Goal: Check status: Check status

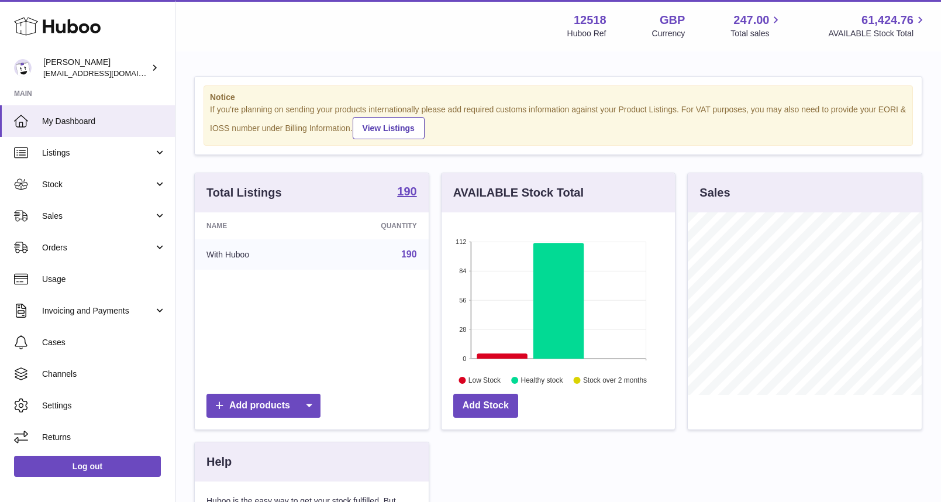
scroll to position [182, 234]
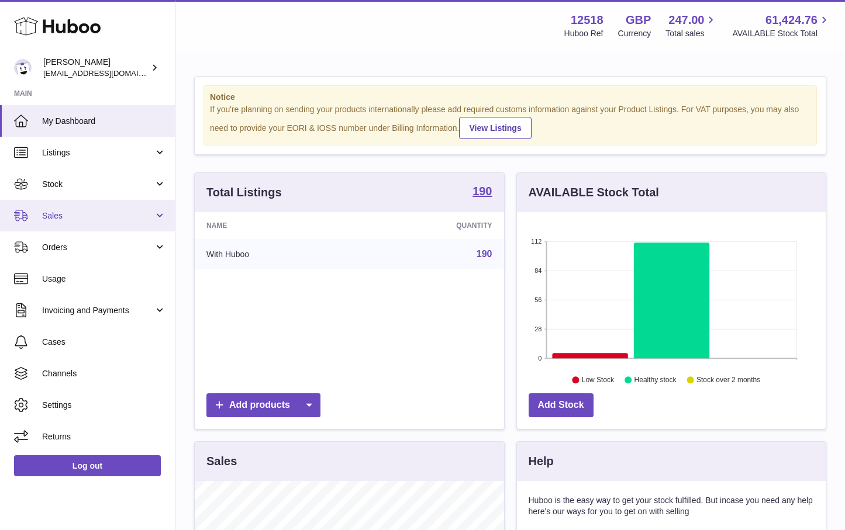
scroll to position [182, 309]
click at [46, 219] on span "Sales" at bounding box center [98, 215] width 112 height 11
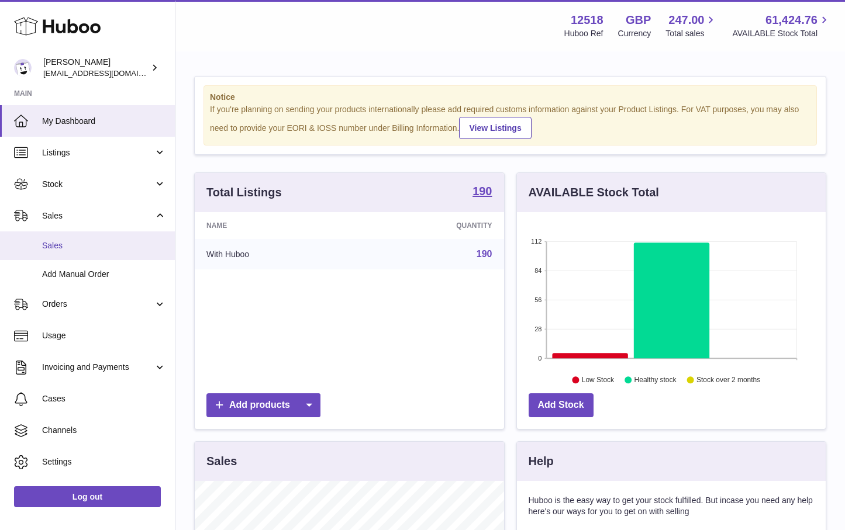
click at [56, 243] on span "Sales" at bounding box center [104, 245] width 124 height 11
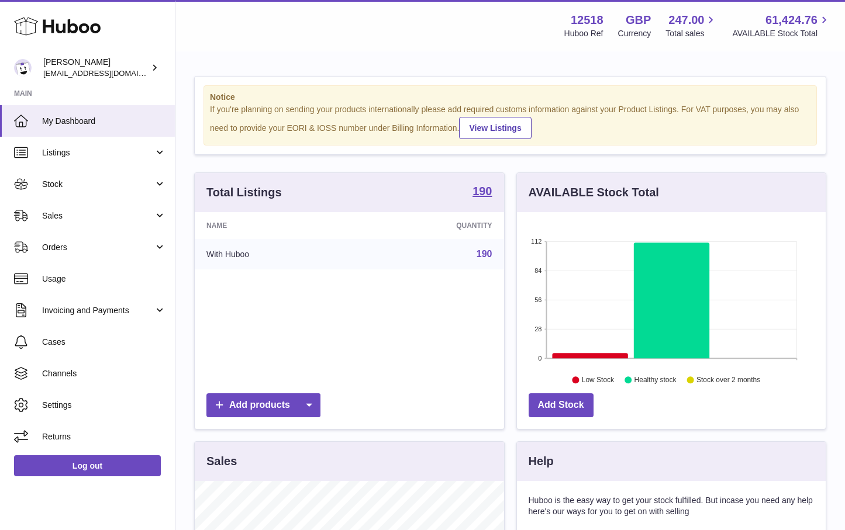
scroll to position [182, 309]
drag, startPoint x: 93, startPoint y: 212, endPoint x: 87, endPoint y: 219, distance: 9.1
click at [93, 212] on span "Sales" at bounding box center [98, 215] width 112 height 11
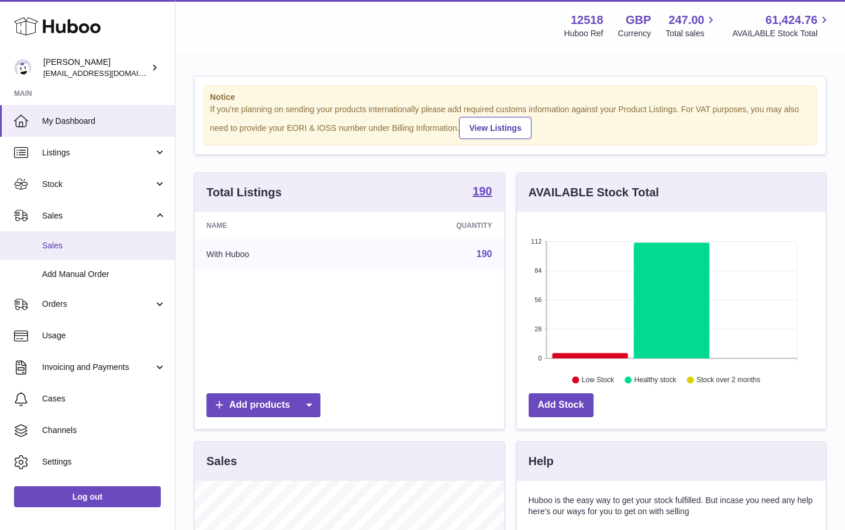
click at [57, 244] on span "Sales" at bounding box center [104, 245] width 124 height 11
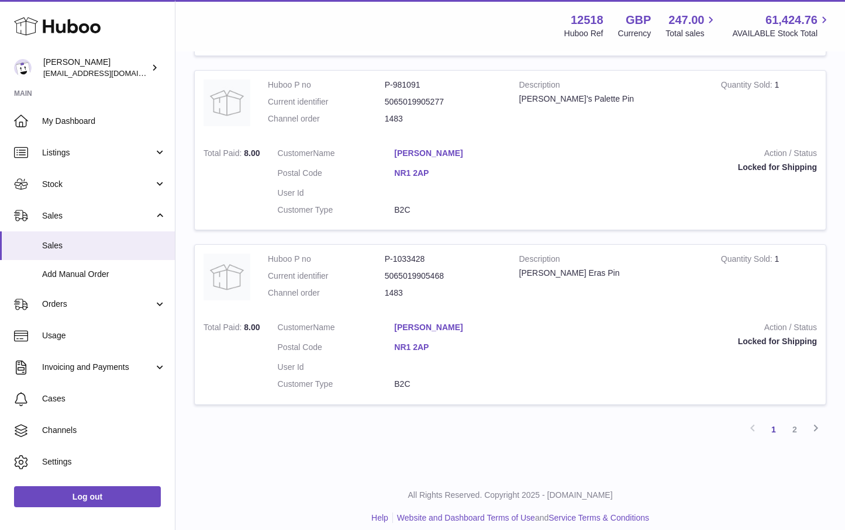
click at [793, 424] on link "2" at bounding box center [794, 429] width 21 height 21
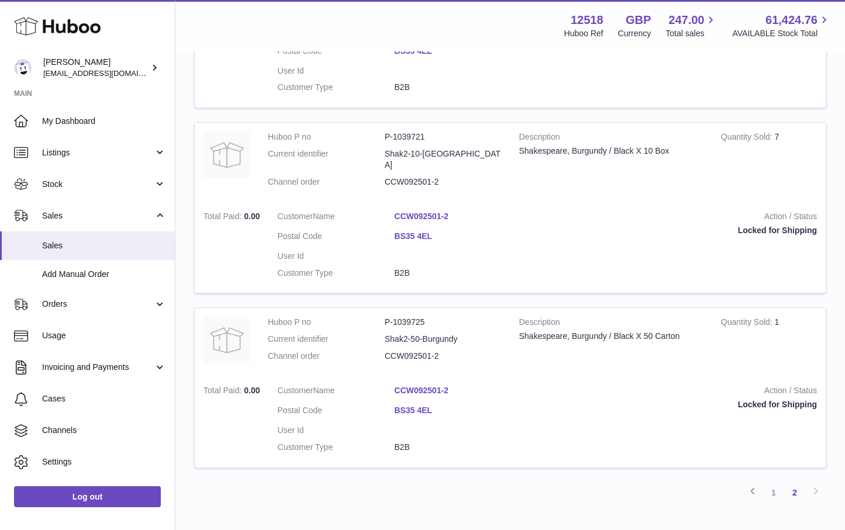
scroll to position [1657, 0]
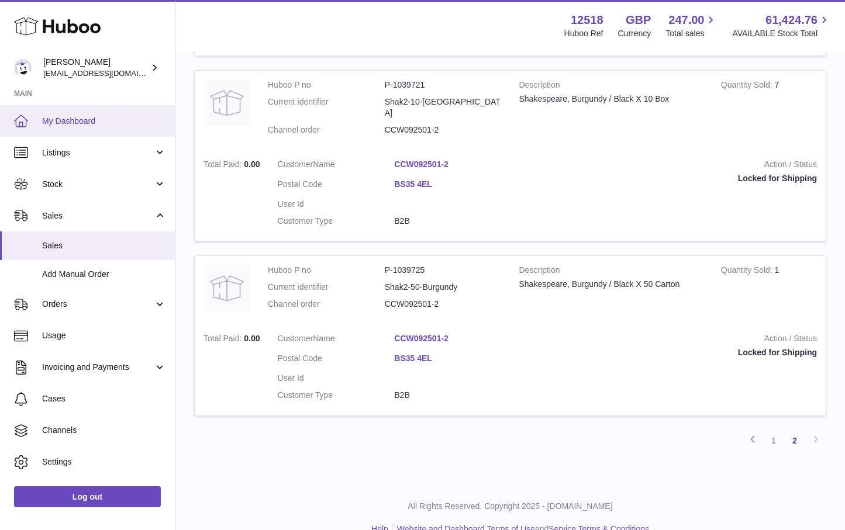
click at [83, 125] on span "My Dashboard" at bounding box center [104, 121] width 124 height 11
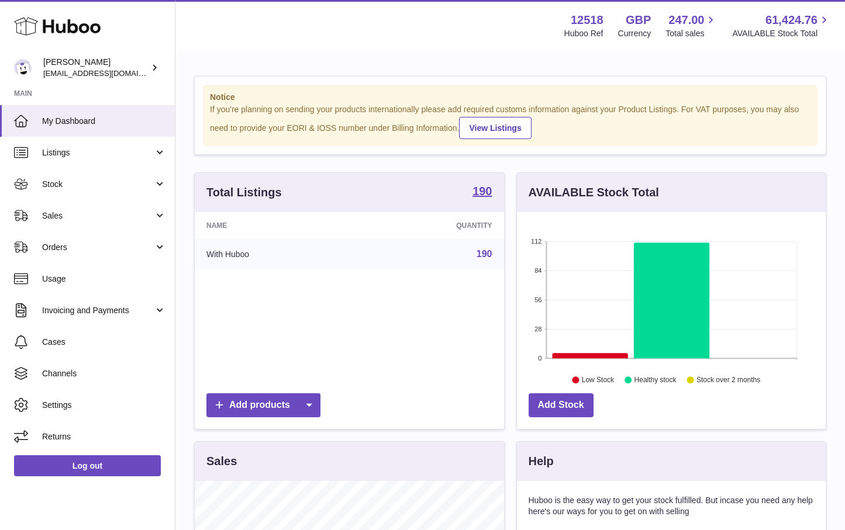
scroll to position [182, 309]
click at [78, 215] on span "Sales" at bounding box center [98, 215] width 112 height 11
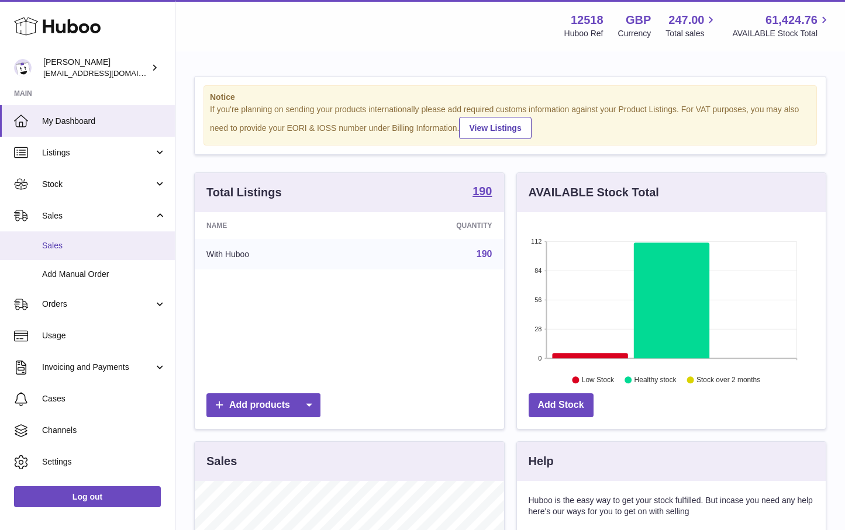
click at [64, 243] on span "Sales" at bounding box center [104, 245] width 124 height 11
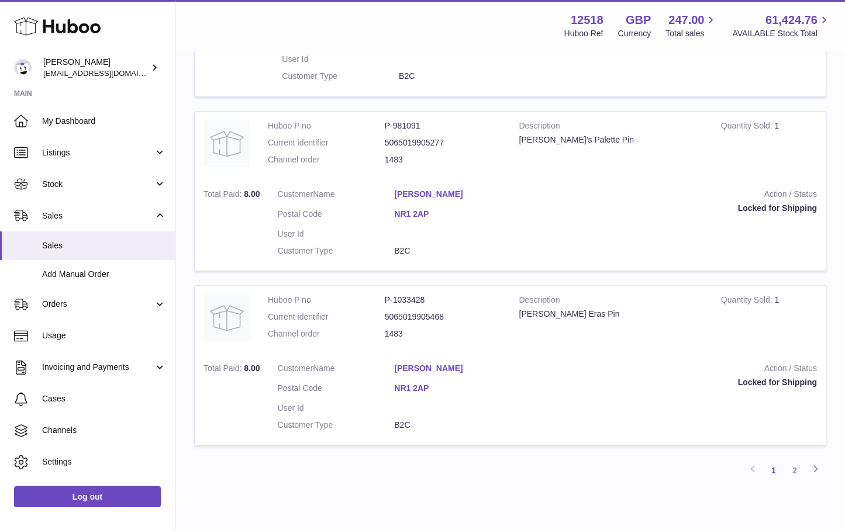
scroll to position [1665, 0]
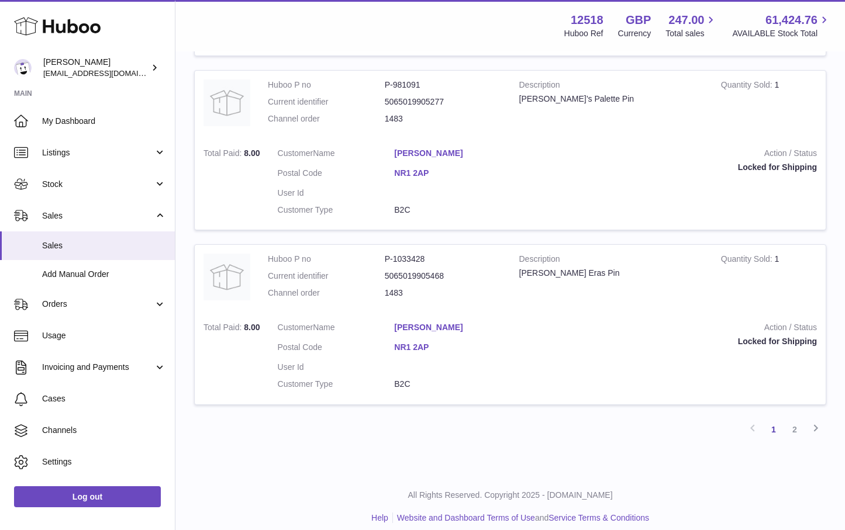
click at [793, 422] on link "2" at bounding box center [794, 429] width 21 height 21
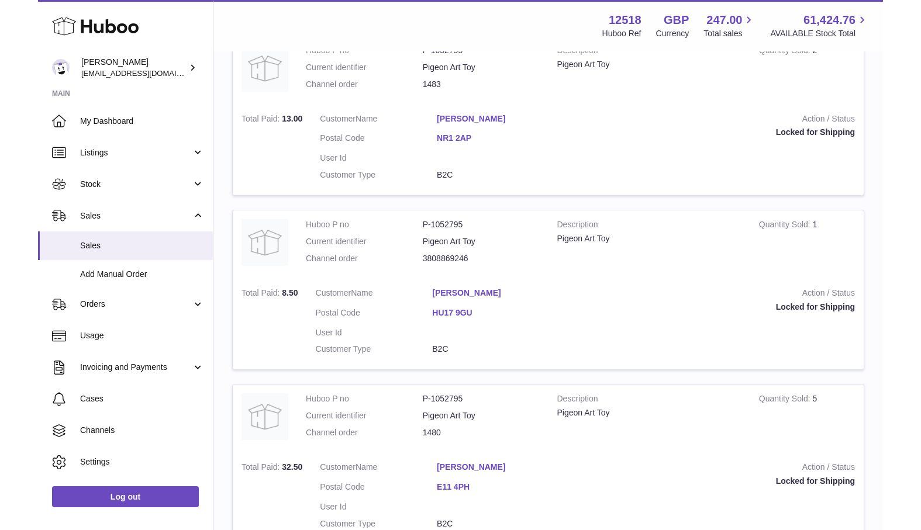
scroll to position [241, 0]
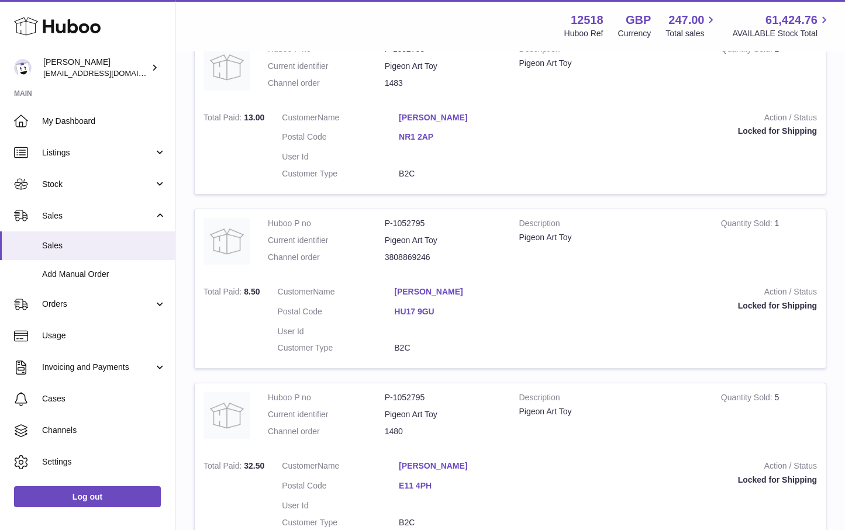
click at [354, 347] on dt "Customer Type" at bounding box center [336, 348] width 117 height 11
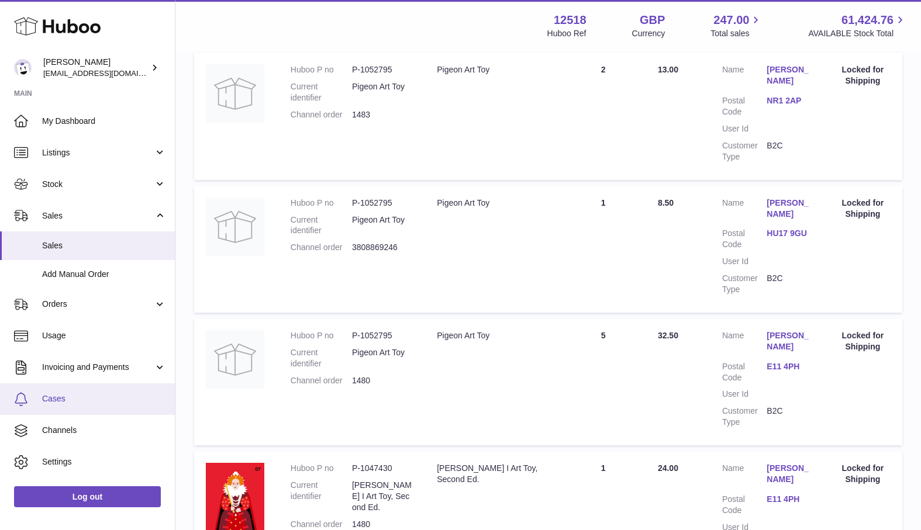
click at [61, 399] on span "Cases" at bounding box center [104, 398] width 124 height 11
drag, startPoint x: 402, startPoint y: 247, endPoint x: 350, endPoint y: 252, distance: 51.7
click at [351, 251] on dl "Huboo P no P-1052795 Current identifier Pigeon Art Toy Channel order 3808869246" at bounding box center [352, 229] width 123 height 62
copy dl "3808869246"
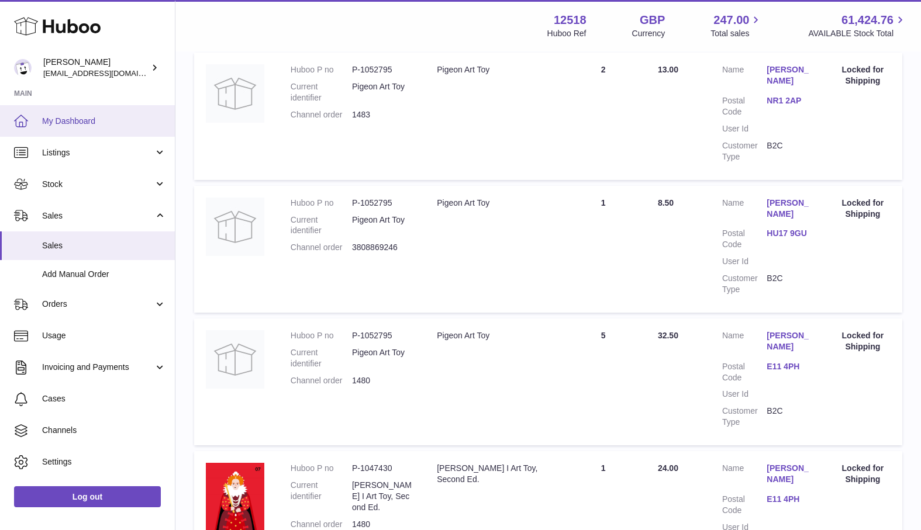
click at [84, 116] on span "My Dashboard" at bounding box center [104, 121] width 124 height 11
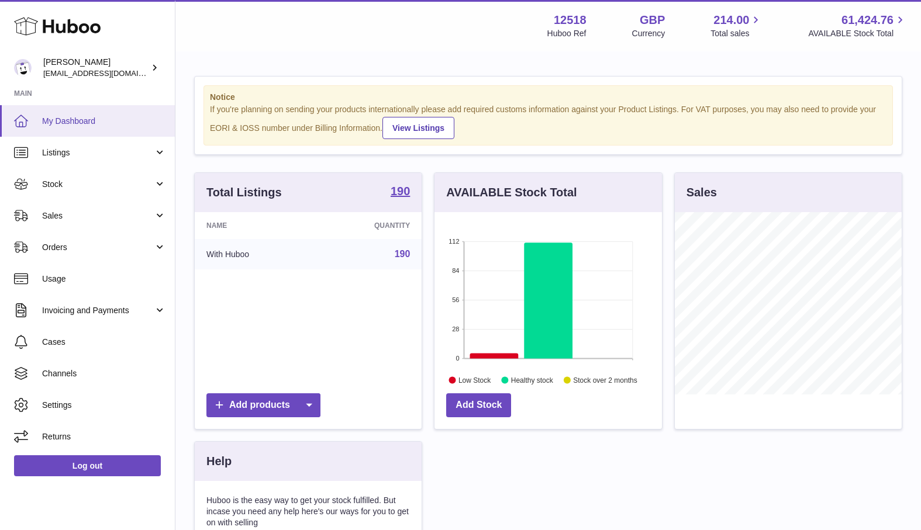
scroll to position [182, 227]
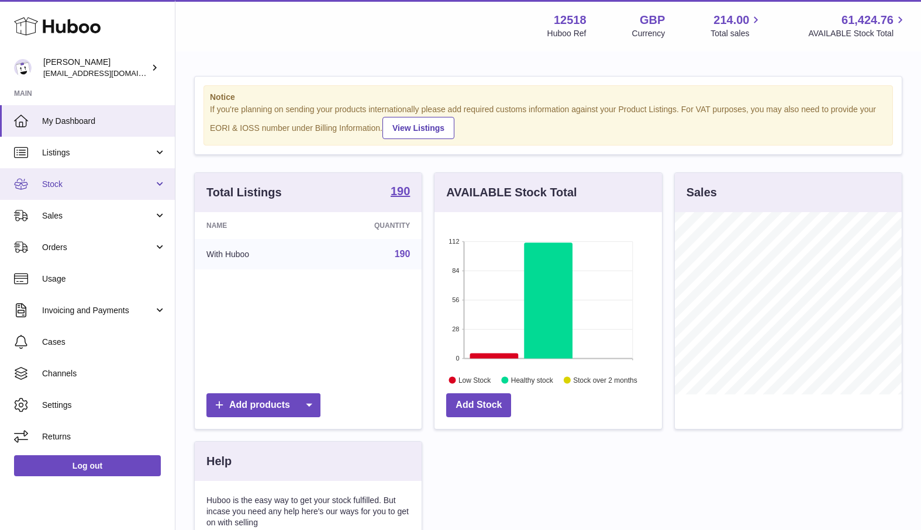
click at [64, 190] on link "Stock" at bounding box center [87, 184] width 175 height 32
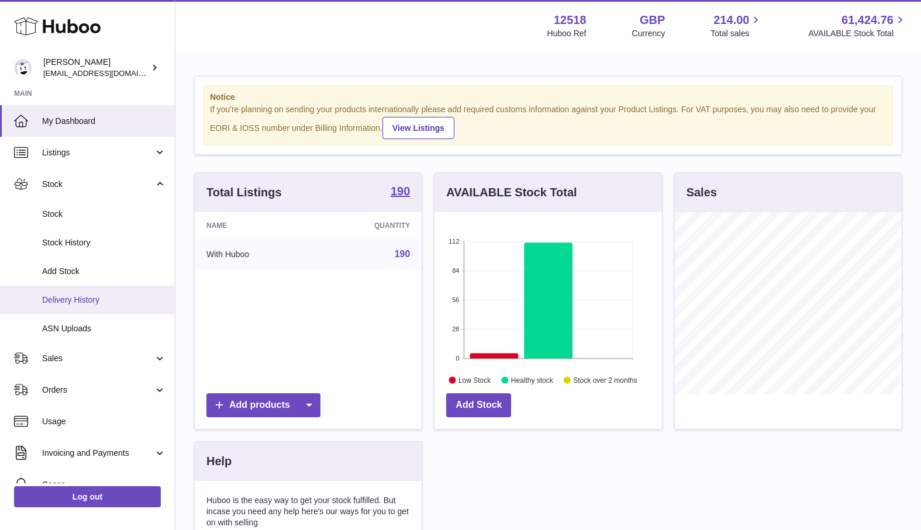
click at [78, 298] on span "Delivery History" at bounding box center [104, 300] width 124 height 11
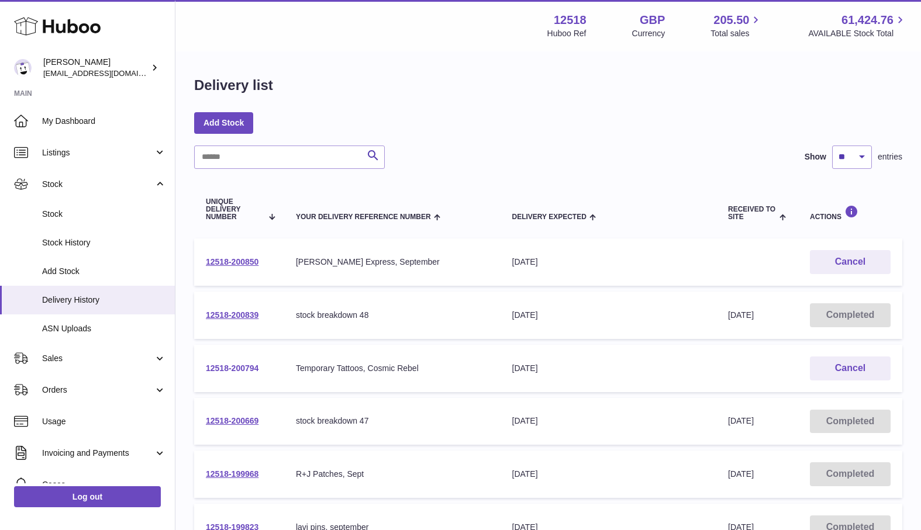
click at [247, 367] on link "12518-200794" at bounding box center [232, 368] width 53 height 9
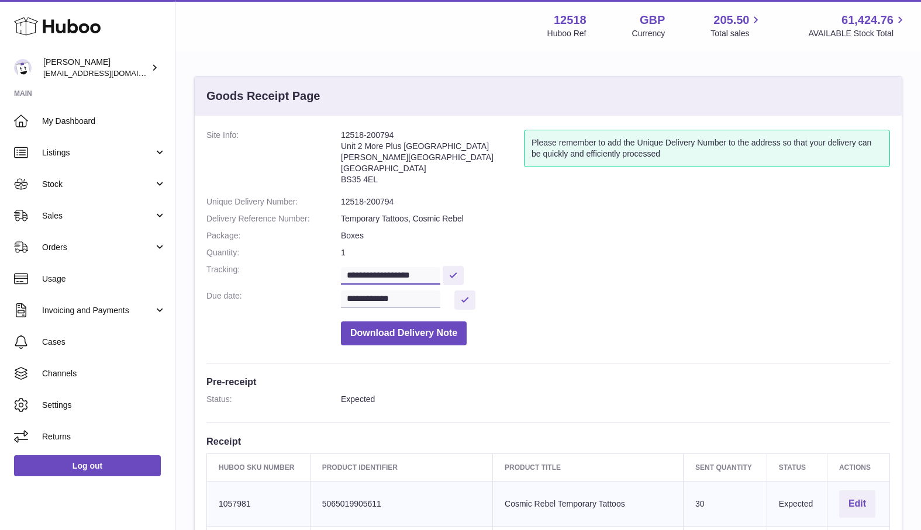
click at [415, 275] on input "**********" at bounding box center [390, 276] width 99 height 18
click at [416, 275] on input "**********" at bounding box center [390, 276] width 99 height 18
click at [427, 297] on input "**********" at bounding box center [390, 300] width 99 height 18
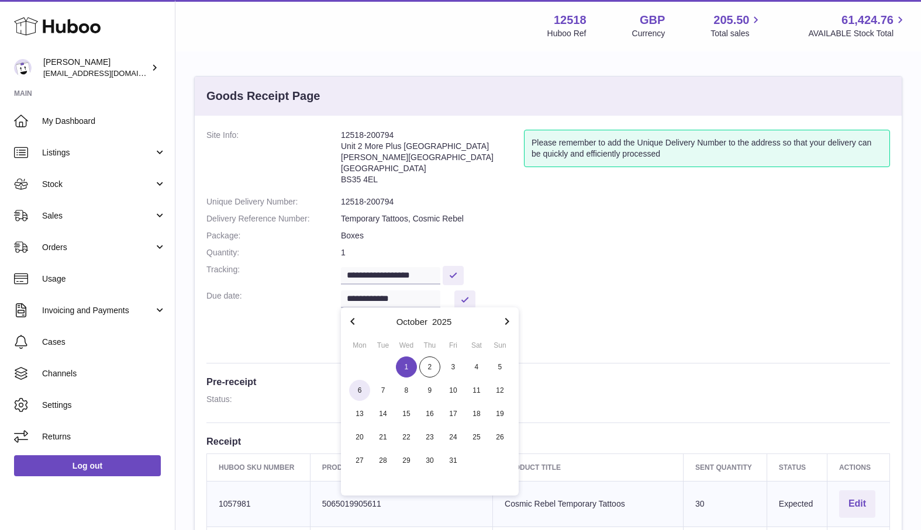
click at [360, 391] on span "6" at bounding box center [359, 390] width 21 height 21
type input "**********"
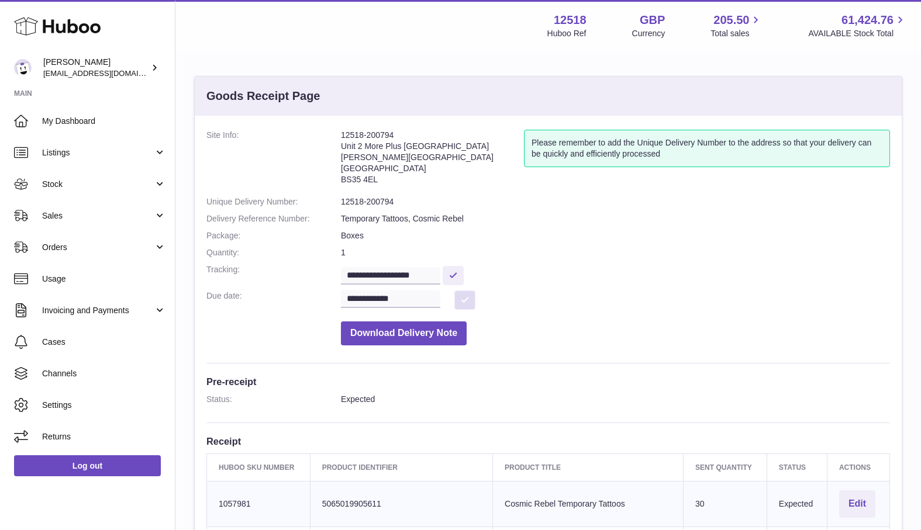
click at [466, 302] on button at bounding box center [464, 300] width 21 height 19
click at [76, 119] on span "My Dashboard" at bounding box center [104, 121] width 124 height 11
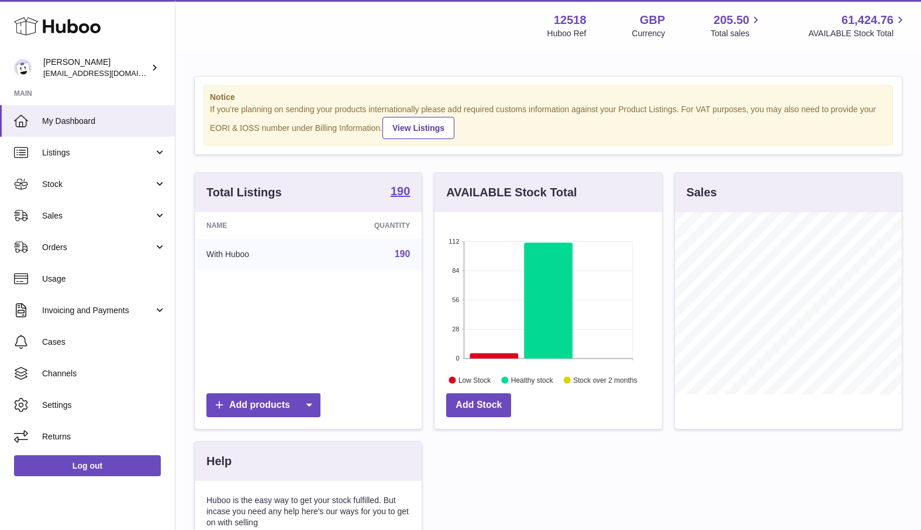
scroll to position [182, 227]
